Goal: Task Accomplishment & Management: Manage account settings

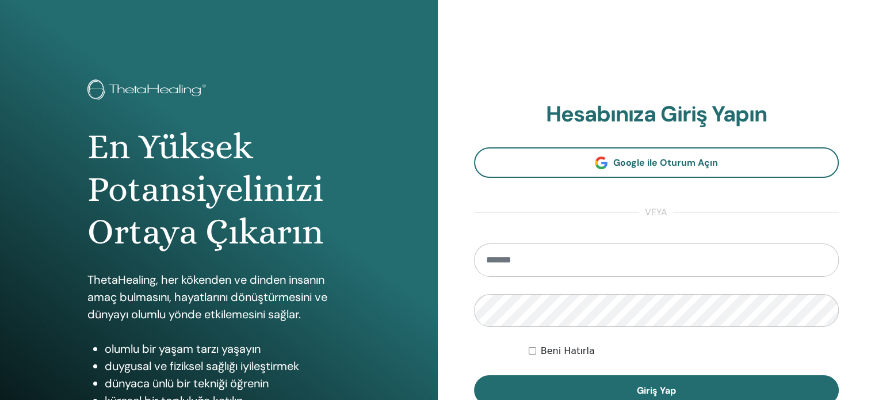
type input "**********"
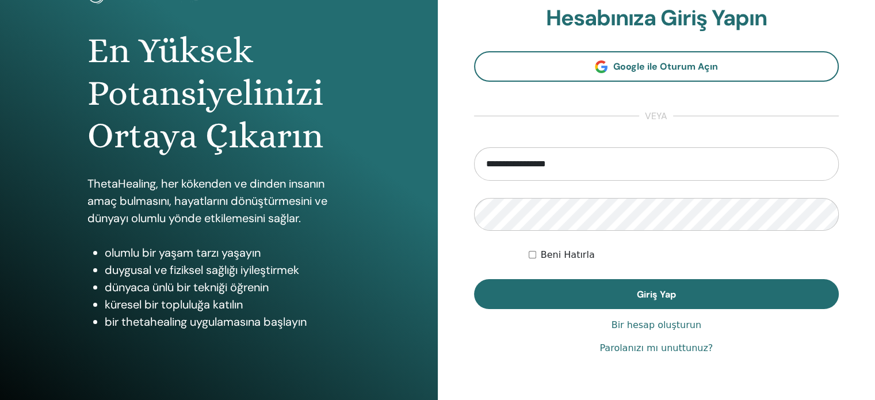
scroll to position [115, 0]
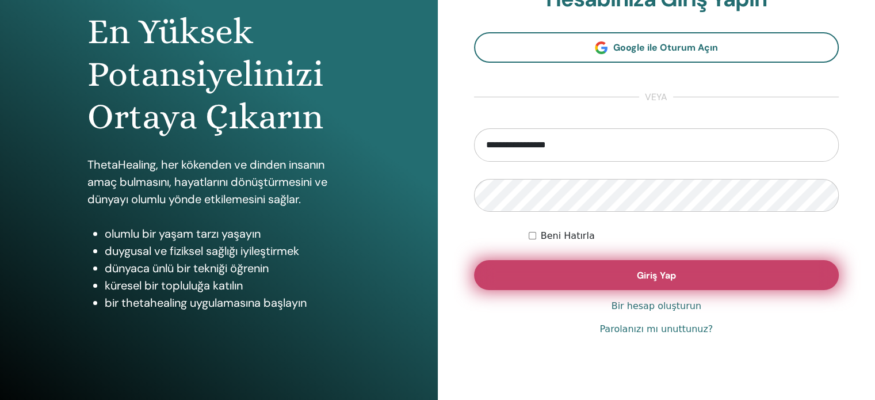
click at [646, 271] on font "Giriş Yap" at bounding box center [656, 275] width 39 height 12
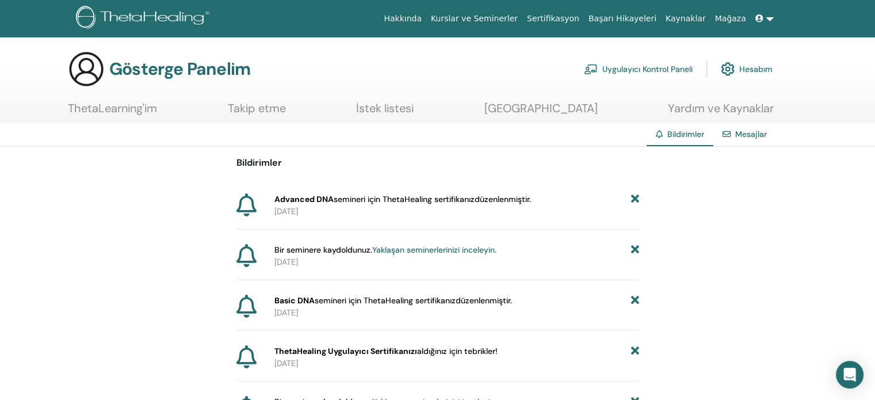
click at [446, 202] on font "semineri için ThetaHealing sertifikanız" at bounding box center [404, 199] width 141 height 10
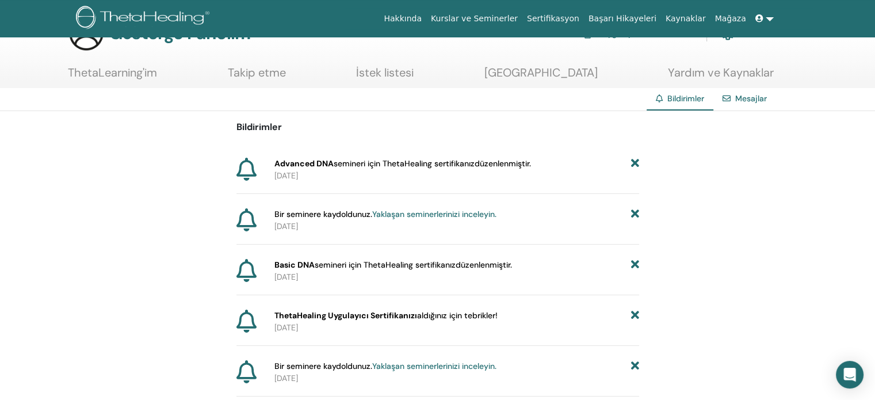
scroll to position [23, 0]
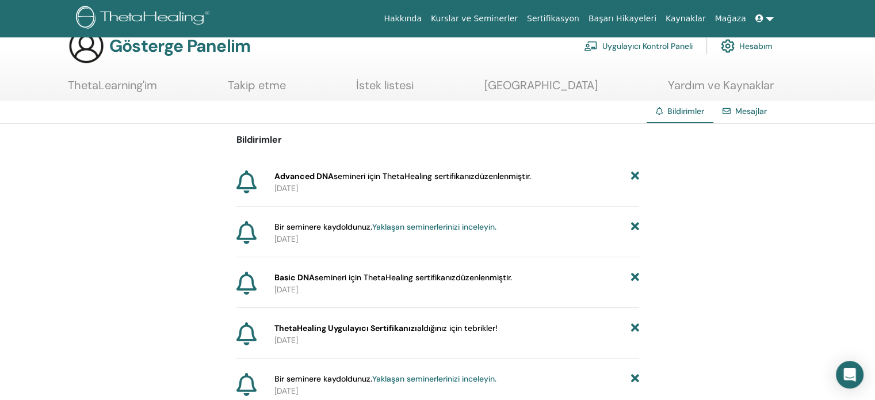
click at [579, 16] on font "Sertifikasyon" at bounding box center [553, 18] width 52 height 9
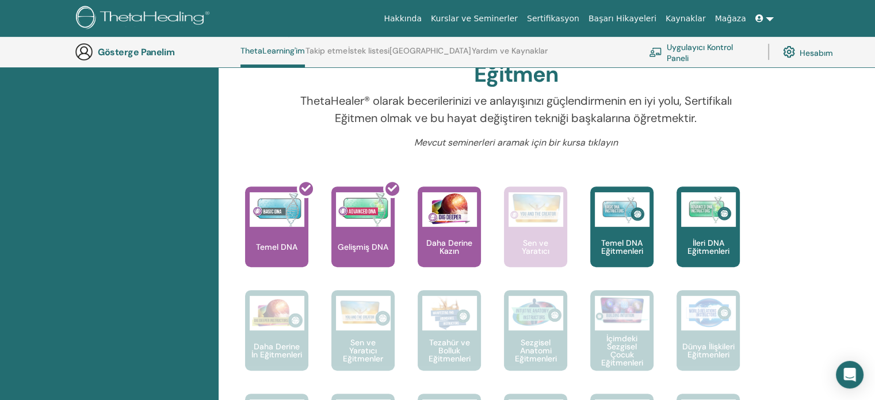
scroll to position [318, 0]
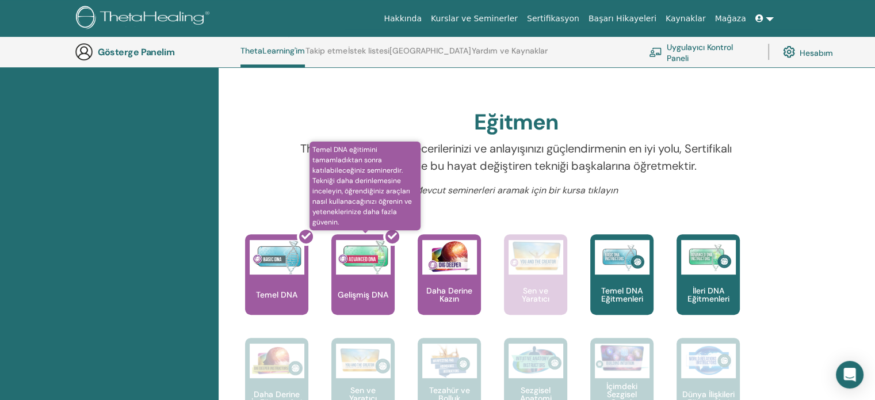
click at [365, 289] on div at bounding box center [369, 279] width 63 height 104
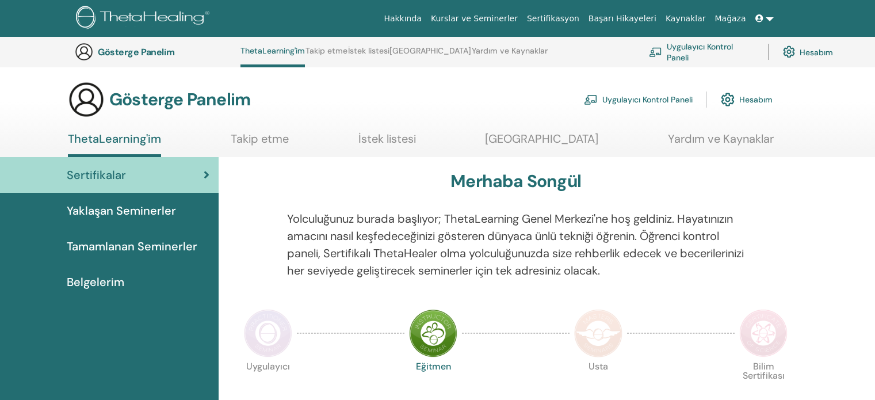
scroll to position [318, 0]
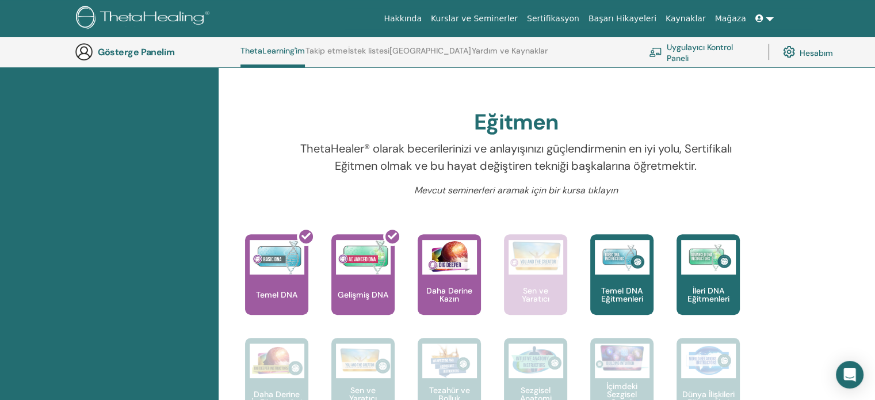
click at [805, 53] on font "Hesabım" at bounding box center [816, 52] width 33 height 10
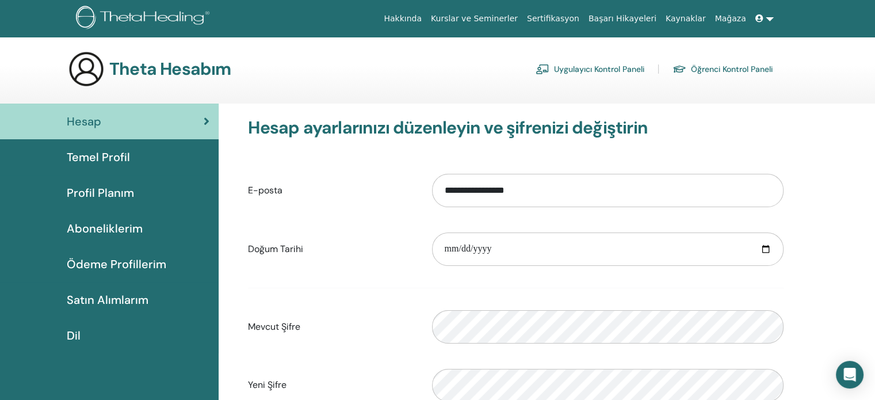
click at [86, 160] on font "Temel Profil" at bounding box center [98, 157] width 63 height 15
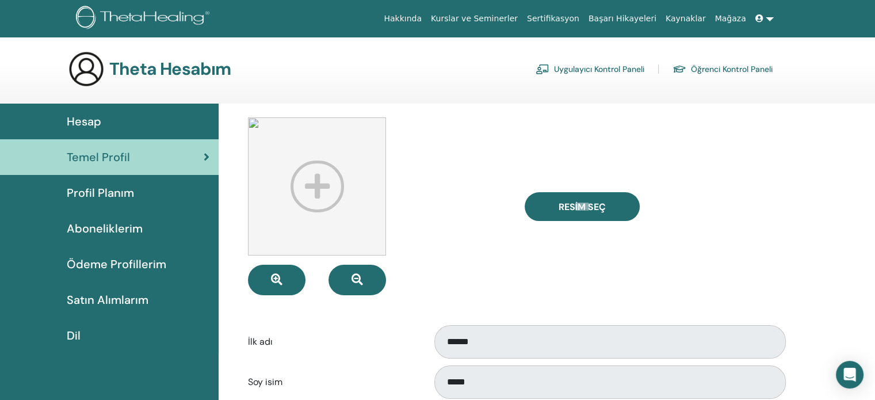
click at [105, 189] on font "Profil Planım" at bounding box center [100, 192] width 67 height 15
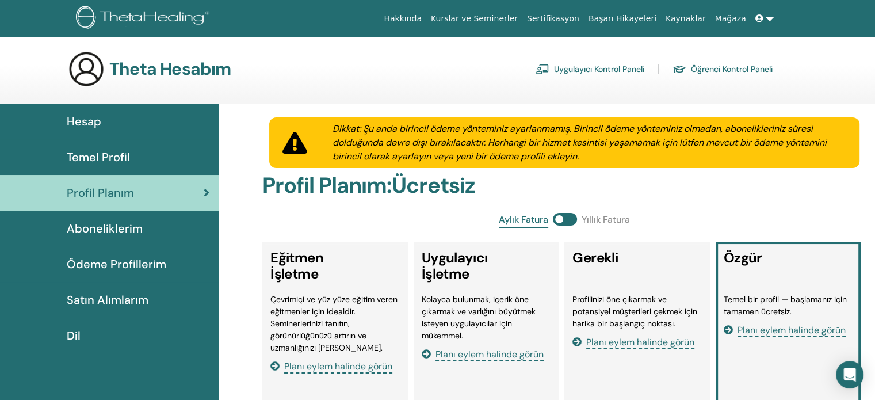
click at [106, 261] on font "Ödeme Profillerim" at bounding box center [117, 264] width 100 height 15
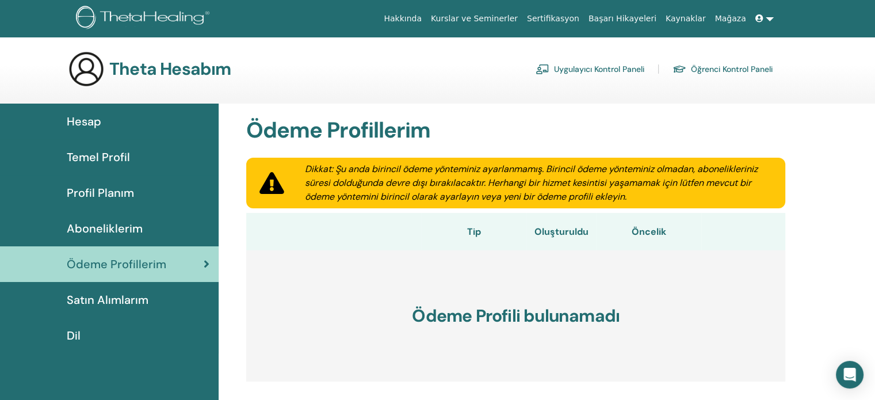
click at [764, 14] on span at bounding box center [760, 18] width 10 height 9
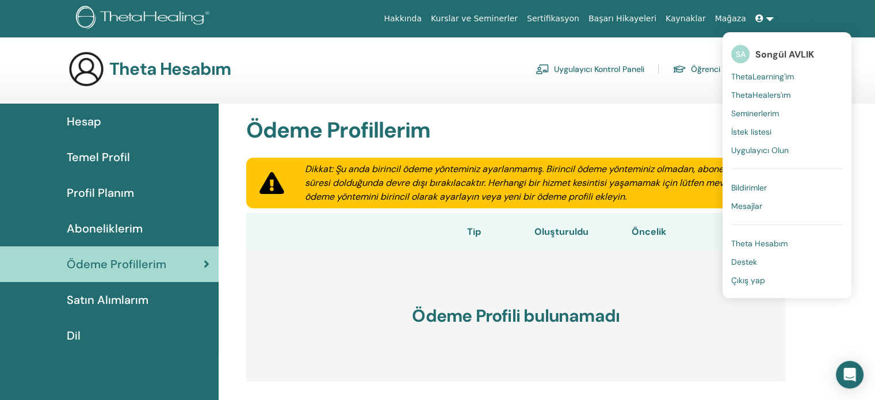
click at [782, 96] on font "ThetaHealers'ım" at bounding box center [760, 95] width 59 height 10
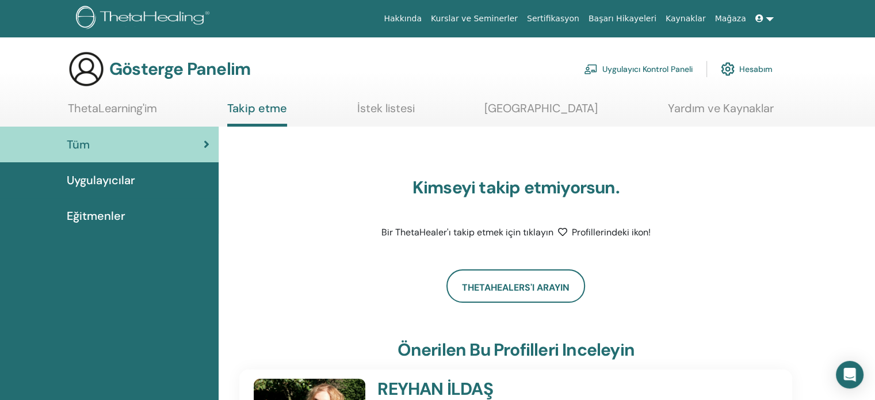
click at [728, 67] on img at bounding box center [728, 69] width 14 height 20
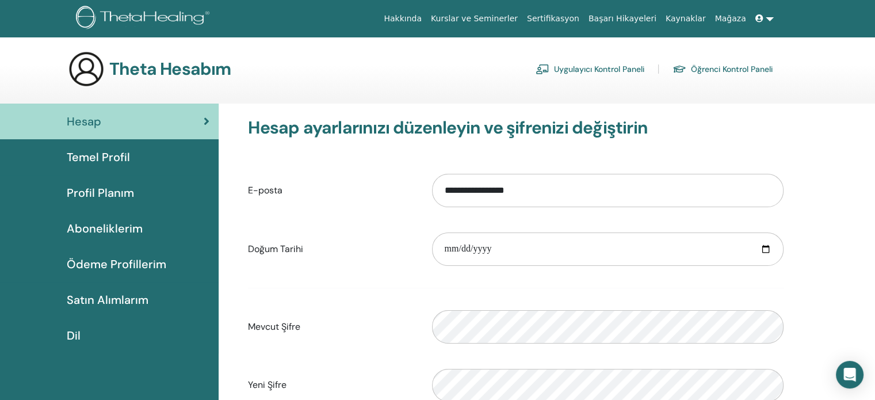
click at [762, 18] on icon at bounding box center [759, 18] width 8 height 8
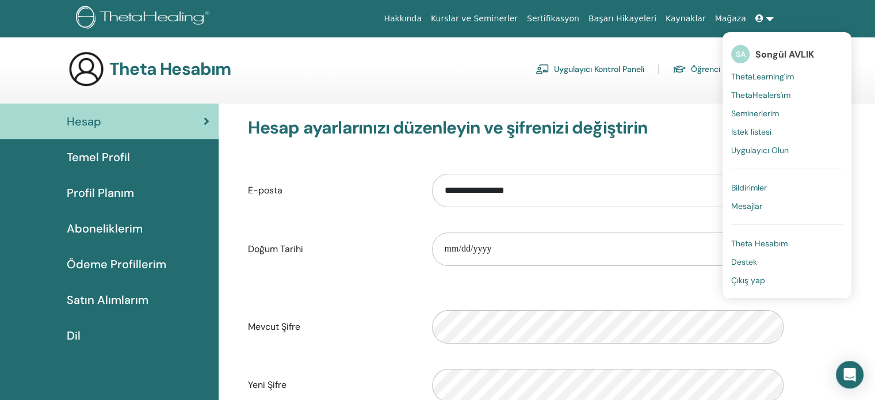
click at [763, 15] on icon at bounding box center [759, 18] width 8 height 8
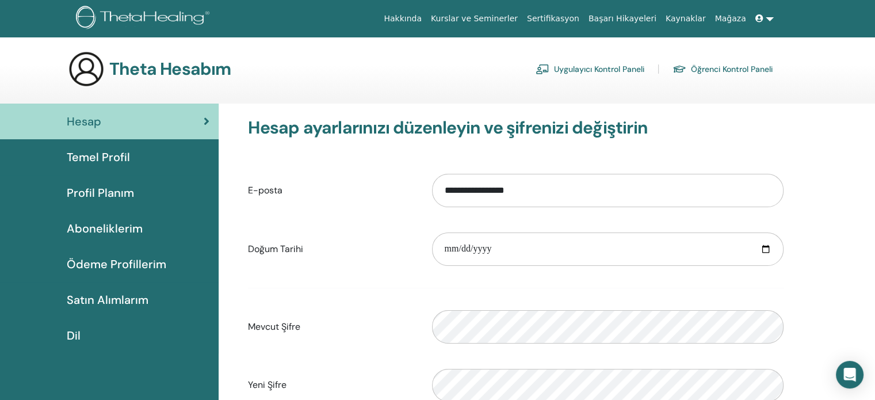
click at [763, 15] on icon at bounding box center [759, 18] width 8 height 8
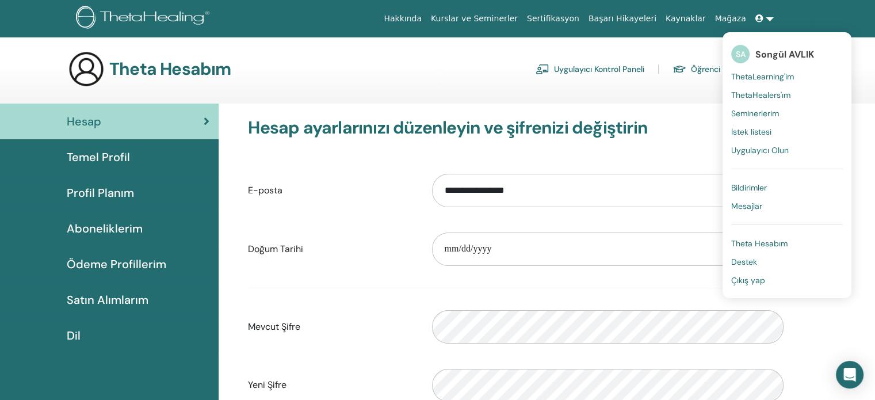
click at [761, 242] on font "Theta Hesabım" at bounding box center [759, 243] width 56 height 10
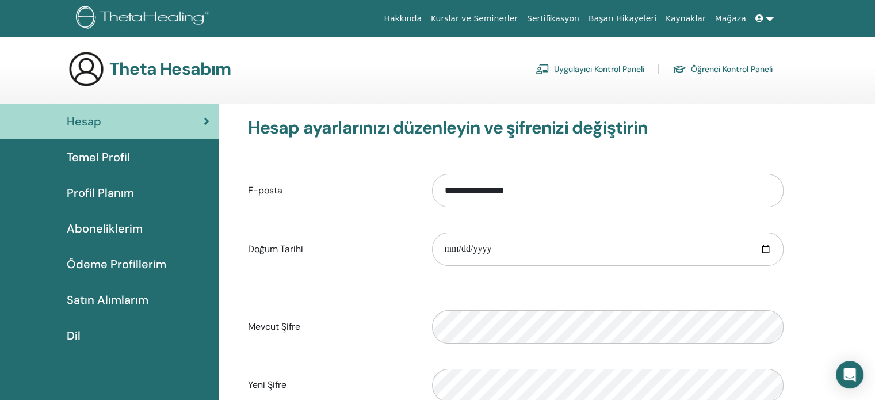
click at [579, 16] on font "Sertifikasyon" at bounding box center [553, 18] width 52 height 9
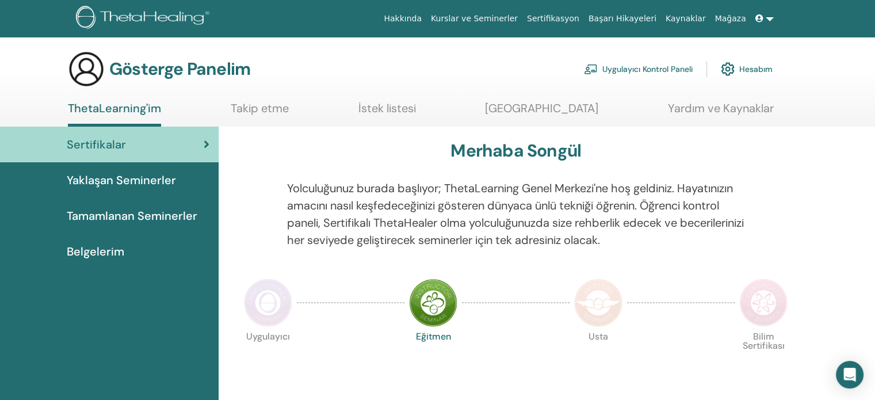
click at [429, 311] on img at bounding box center [433, 302] width 48 height 48
click at [112, 246] on font "Belgelerim" at bounding box center [96, 251] width 58 height 15
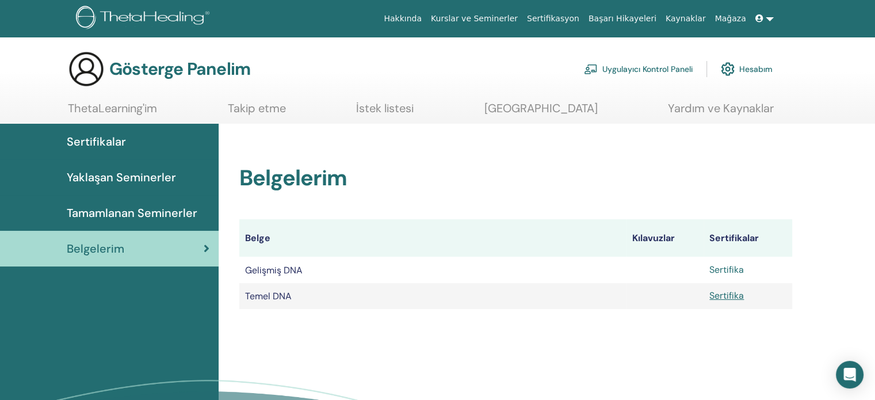
click at [732, 270] on font "Sertifika" at bounding box center [726, 269] width 35 height 12
click at [766, 17] on link at bounding box center [765, 18] width 28 height 21
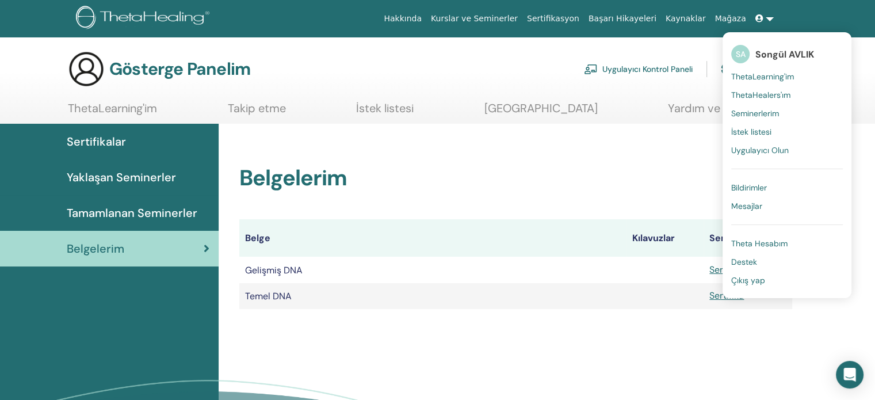
click at [747, 278] on font "Çıkış yap" at bounding box center [748, 280] width 34 height 10
